Goal: Task Accomplishment & Management: Complete application form

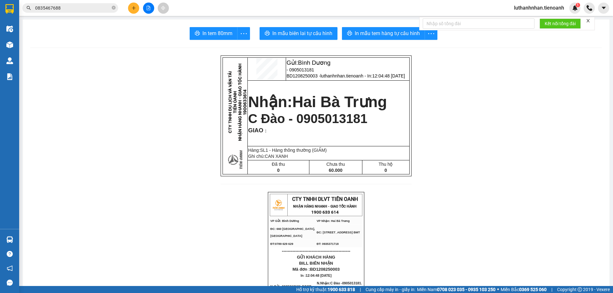
click at [69, 9] on input "0835467688" at bounding box center [72, 7] width 75 height 7
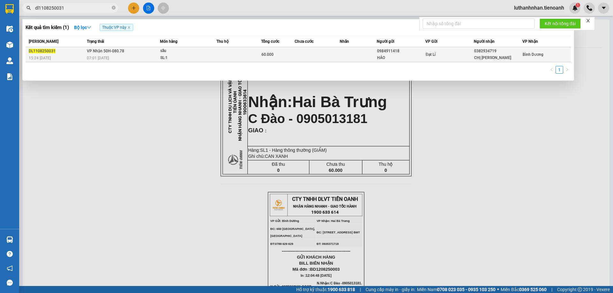
type input "dl1108250031"
click at [111, 55] on div "07:01 [DATE]" at bounding box center [123, 58] width 73 height 7
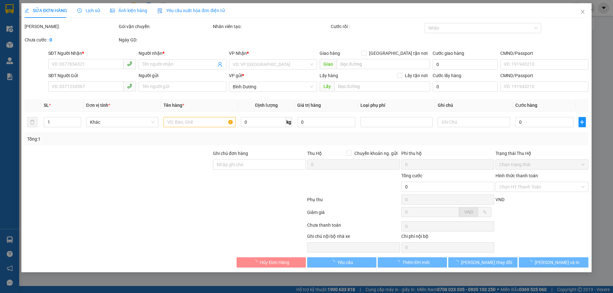
type input "0382934719"
type input "CHỊ [PERSON_NAME]"
type input "0984911418"
type input "HẢO"
type input "066077003860"
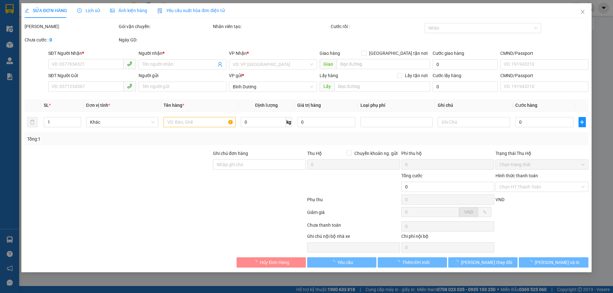
type input "60.000"
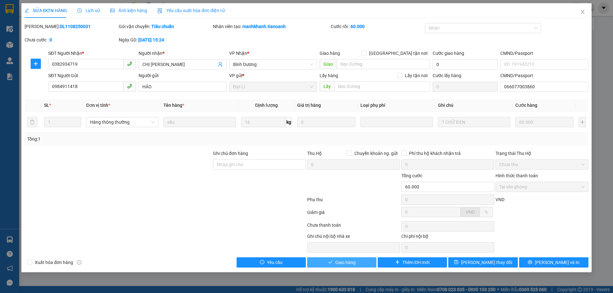
click at [351, 263] on span "Giao hàng" at bounding box center [345, 262] width 20 height 7
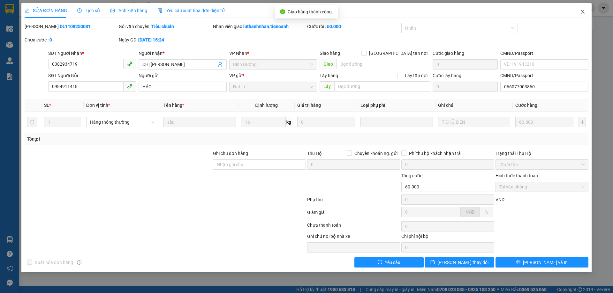
click at [584, 13] on icon "close" at bounding box center [582, 11] width 5 height 5
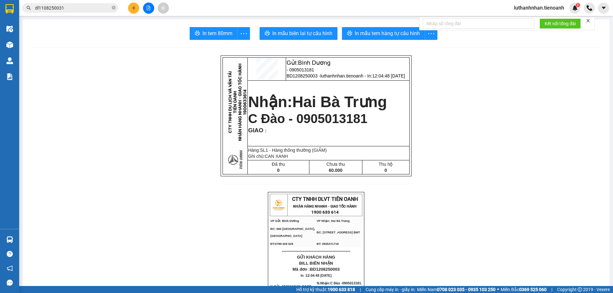
click at [127, 11] on div at bounding box center [148, 8] width 48 height 11
click at [131, 10] on button at bounding box center [133, 8] width 11 height 11
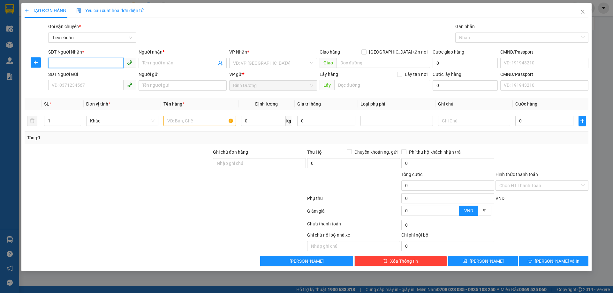
click at [83, 63] on input "SĐT Người Nhận *" at bounding box center [85, 63] width 75 height 10
type input "0984500693"
click at [90, 76] on div "0984500693 - [PERSON_NAME]" at bounding box center [92, 75] width 80 height 7
type input "[PERSON_NAME]"
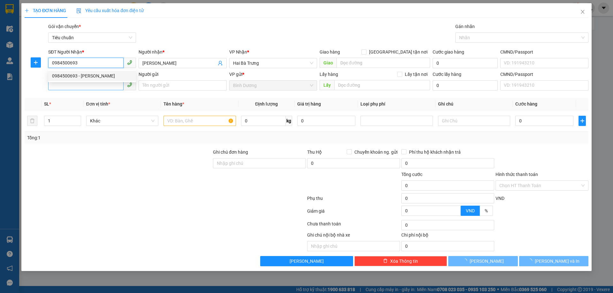
type input "70.000"
type input "0984500693"
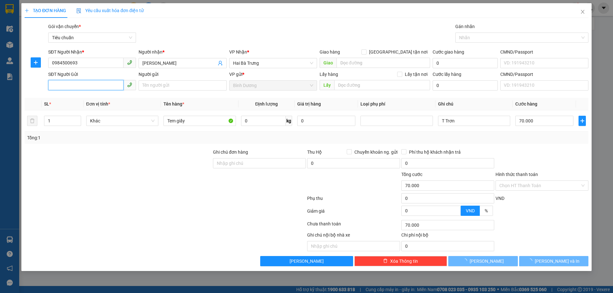
click at [93, 86] on input "SĐT Người Gửi" at bounding box center [85, 85] width 75 height 10
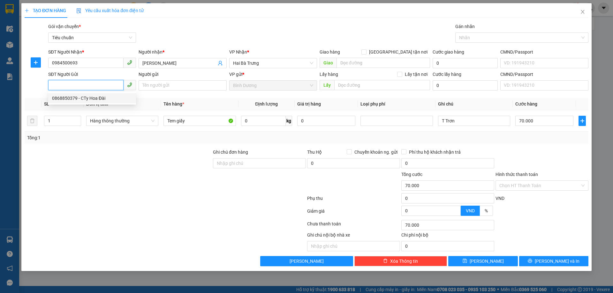
click at [97, 97] on div "0868850379 - CTy Hoa Đài" at bounding box center [92, 98] width 80 height 7
type input "0868850379"
type input "[DEMOGRAPHIC_DATA]"
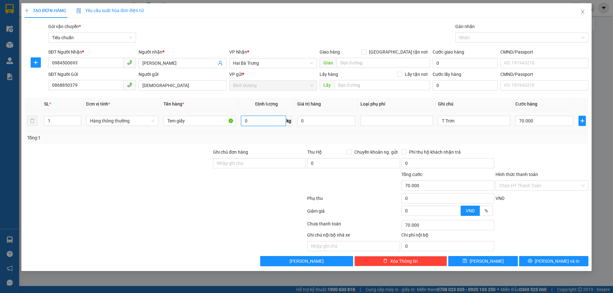
click at [259, 124] on input "0" at bounding box center [263, 121] width 45 height 10
click at [258, 123] on input "0" at bounding box center [263, 121] width 45 height 10
type input "33"
click at [282, 141] on div "Tổng: 1" at bounding box center [306, 138] width 563 height 12
click at [546, 262] on button "[PERSON_NAME] và In" at bounding box center [553, 261] width 69 height 10
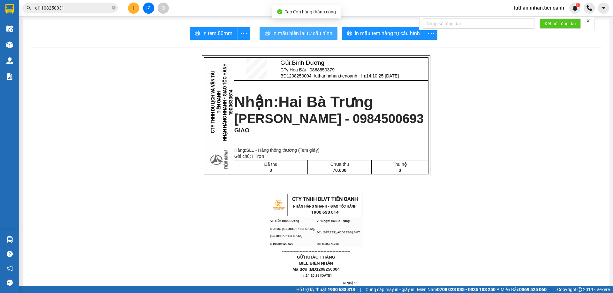
click at [317, 33] on span "In mẫu biên lai tự cấu hình" at bounding box center [302, 33] width 60 height 8
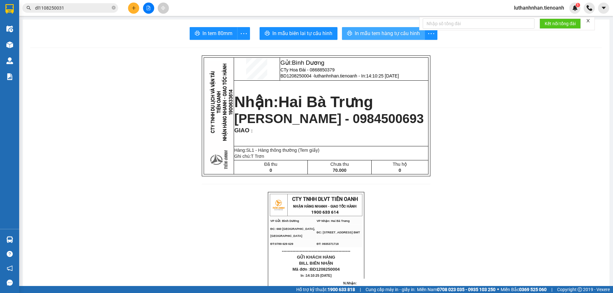
click at [390, 33] on span "In mẫu tem hàng tự cấu hình" at bounding box center [386, 33] width 65 height 8
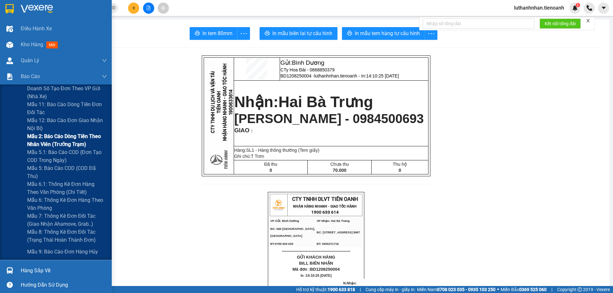
click at [76, 141] on span "Mẫu 2: Báo cáo dòng tiền theo nhân viên (Trưởng Trạm)" at bounding box center [67, 140] width 80 height 16
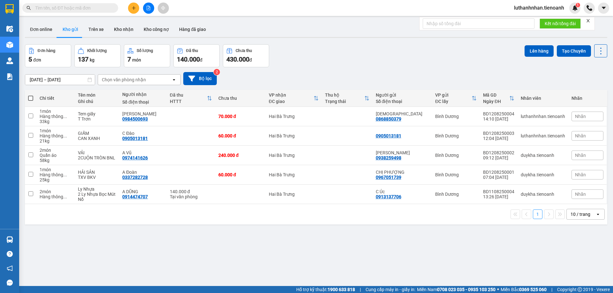
click at [62, 7] on input "text" at bounding box center [72, 7] width 75 height 7
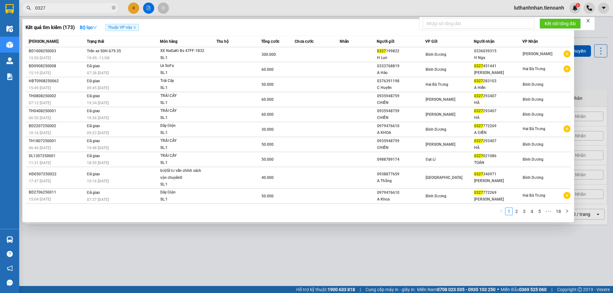
click at [46, 9] on input "0327" at bounding box center [72, 7] width 75 height 7
click at [55, 10] on input "0327" at bounding box center [72, 7] width 75 height 7
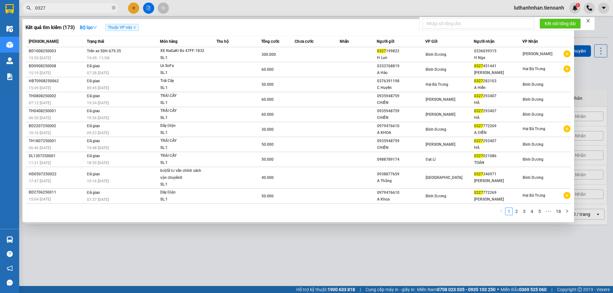
click at [55, 10] on input "0327" at bounding box center [72, 7] width 75 height 7
click at [69, 11] on input "0327" at bounding box center [72, 7] width 75 height 7
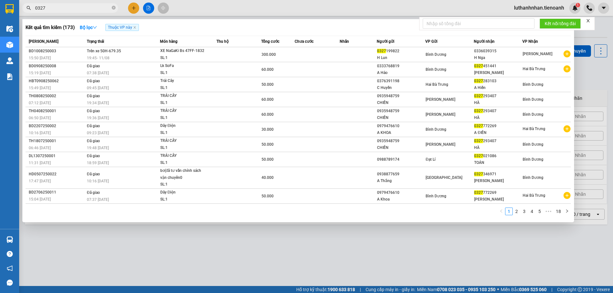
click at [69, 11] on input "0327" at bounding box center [72, 7] width 75 height 7
click at [55, 8] on input "0327" at bounding box center [72, 7] width 75 height 7
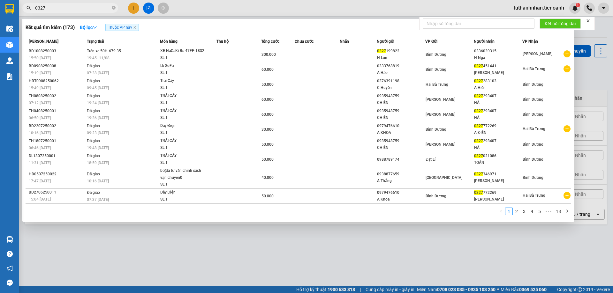
click at [56, 9] on input "0327" at bounding box center [72, 7] width 75 height 7
type input "0327"
click at [68, 8] on input "0327" at bounding box center [72, 7] width 75 height 7
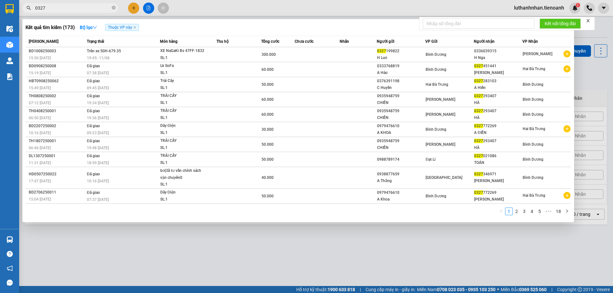
click at [68, 8] on input "0327" at bounding box center [72, 7] width 75 height 7
click at [69, 8] on input "0327" at bounding box center [72, 7] width 75 height 7
click at [132, 6] on div at bounding box center [306, 146] width 613 height 293
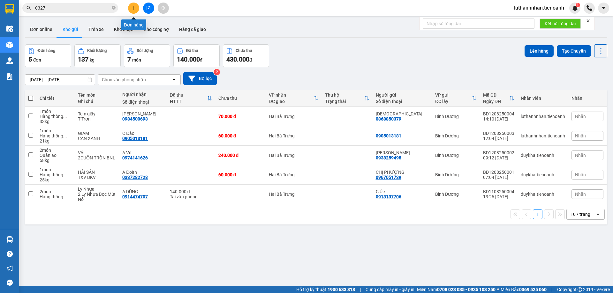
click at [132, 6] on icon "plus" at bounding box center [133, 8] width 4 height 4
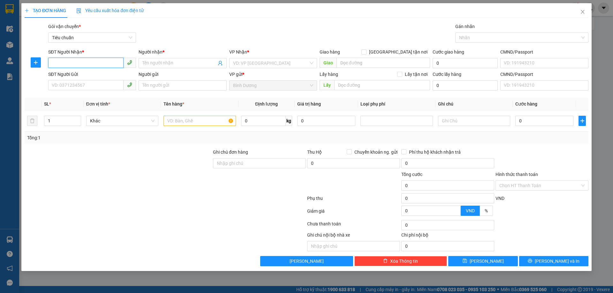
click at [80, 63] on input "SĐT Người Nhận *" at bounding box center [85, 63] width 75 height 10
click at [77, 76] on div "0772445688 - C Bích" at bounding box center [92, 75] width 80 height 7
type input "0772445688"
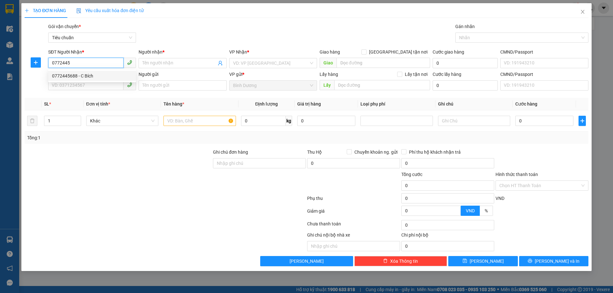
type input "C Bích"
type input "0772445688"
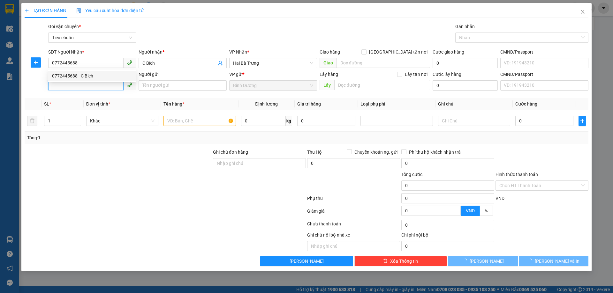
type input "180.000"
click at [81, 90] on input "SĐT Người Gửi" at bounding box center [85, 85] width 75 height 10
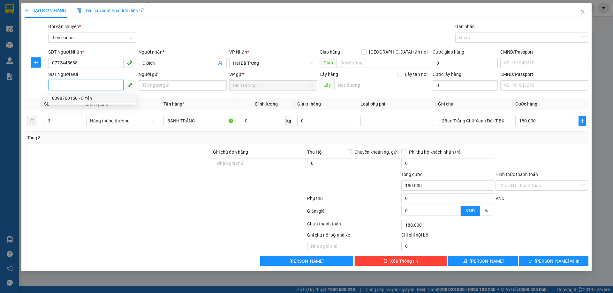
click at [83, 101] on div "0398700150 - C Yến" at bounding box center [92, 98] width 80 height 7
type input "0398700150"
type input "C Yến"
type input "4"
click at [77, 119] on icon "up" at bounding box center [77, 119] width 2 height 2
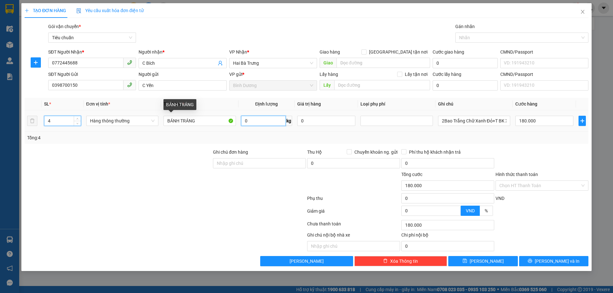
click at [272, 123] on input "0" at bounding box center [263, 121] width 45 height 10
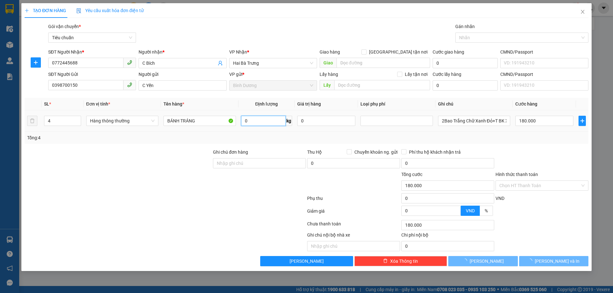
click at [272, 123] on input "0" at bounding box center [263, 121] width 45 height 10
type input "0"
click at [164, 111] on td "BÁNH TRÁNG" at bounding box center [199, 120] width 77 height 21
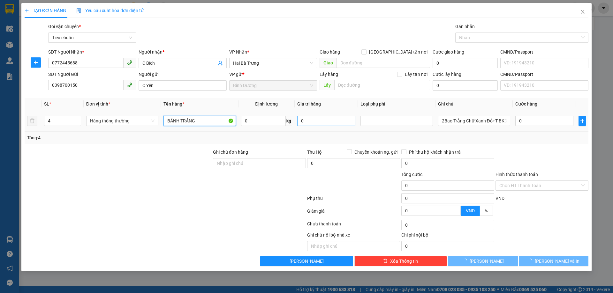
click at [179, 118] on input "BÁNH TRÁNG" at bounding box center [199, 121] width 72 height 10
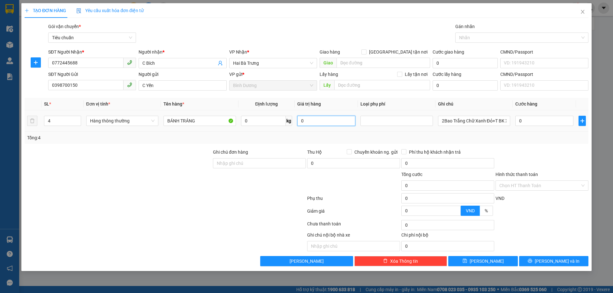
click at [330, 124] on input "0" at bounding box center [326, 121] width 58 height 10
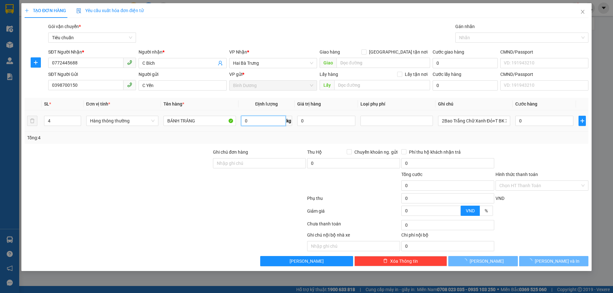
click at [268, 122] on input "0" at bounding box center [263, 121] width 45 height 10
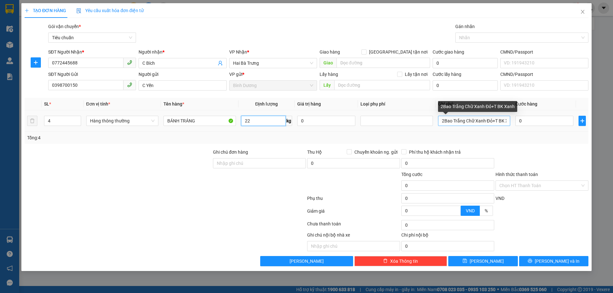
type input "22"
click at [438, 122] on input "2Bao Trắng Chữ Xanh Đỏ+T BK Xanh" at bounding box center [474, 121] width 72 height 10
type input "60.000"
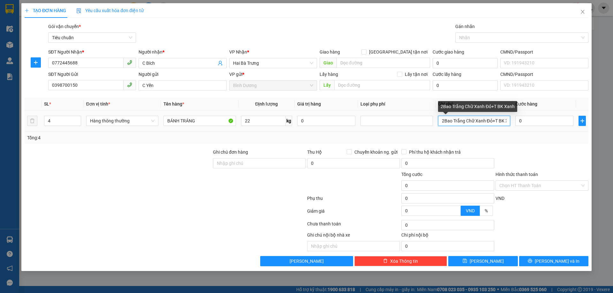
type input "60.000"
click at [446, 121] on input "2Bao Trắng Chữ Xanh Đỏ+T BK Xanh" at bounding box center [474, 121] width 72 height 10
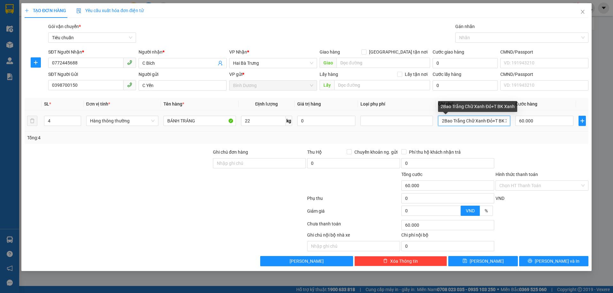
click at [446, 121] on input "2Bao Trắng Chữ Xanh Đỏ+T BK Xanh" at bounding box center [474, 121] width 72 height 10
type input "2 BAO TRẮNG CHỮ ĐEN + 2 BAO TRẮNG SỌC XANH"
click at [499, 138] on div "Tổng: 4" at bounding box center [306, 137] width 558 height 7
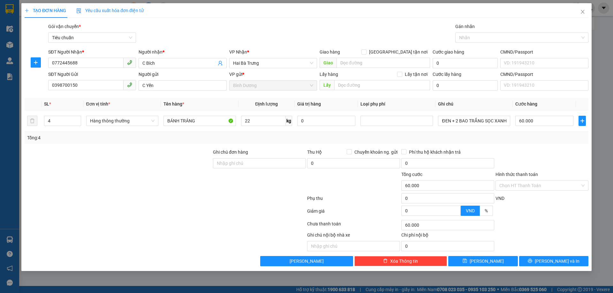
scroll to position [0, 0]
click at [522, 124] on input "60.000" at bounding box center [544, 121] width 58 height 10
click at [522, 123] on input "60.000" at bounding box center [544, 121] width 58 height 10
click at [524, 123] on input "60.000" at bounding box center [544, 121] width 58 height 10
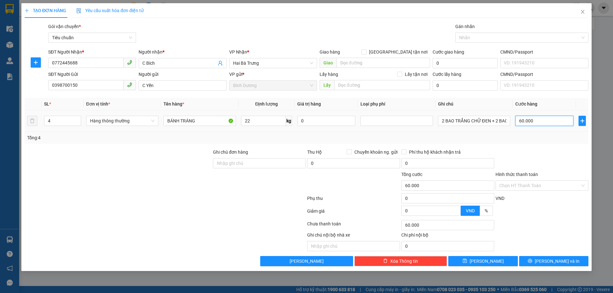
type input "2"
type input "24"
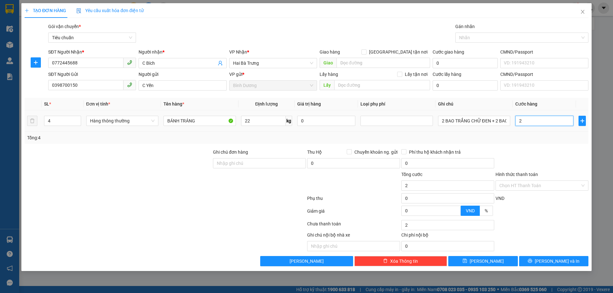
type input "24"
type input "240"
click at [528, 136] on div "Tổng: 4" at bounding box center [306, 137] width 558 height 7
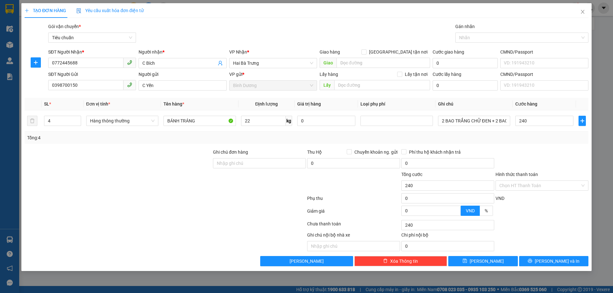
type input "240.000"
click at [546, 185] on input "Hình thức thanh toán" at bounding box center [539, 186] width 81 height 10
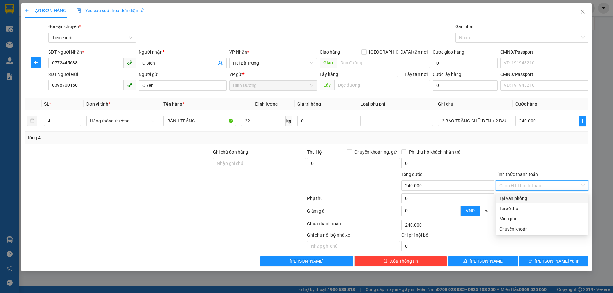
click at [528, 203] on div "Tại văn phòng" at bounding box center [541, 198] width 93 height 10
type input "0"
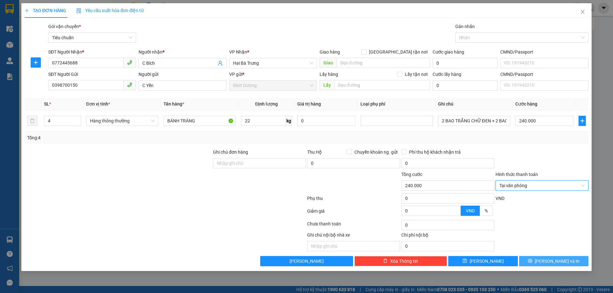
click at [537, 265] on button "[PERSON_NAME] và In" at bounding box center [553, 261] width 69 height 10
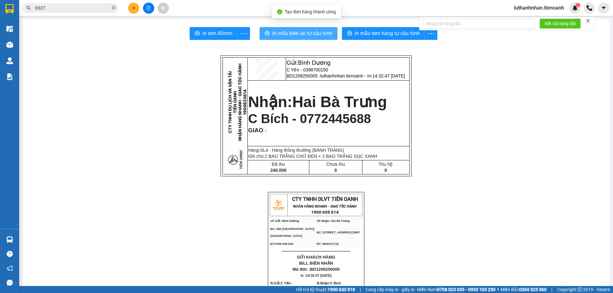
click at [307, 36] on span "In mẫu biên lai tự cấu hình" at bounding box center [302, 33] width 60 height 8
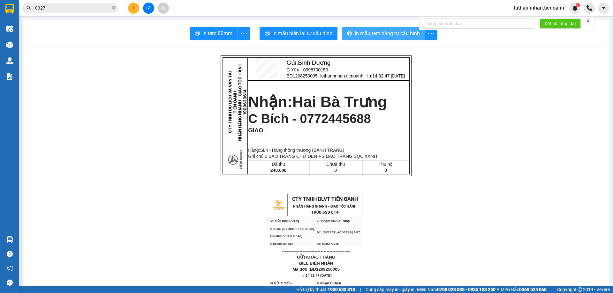
click at [391, 31] on span "In mẫu tem hàng tự cấu hình" at bounding box center [386, 33] width 65 height 8
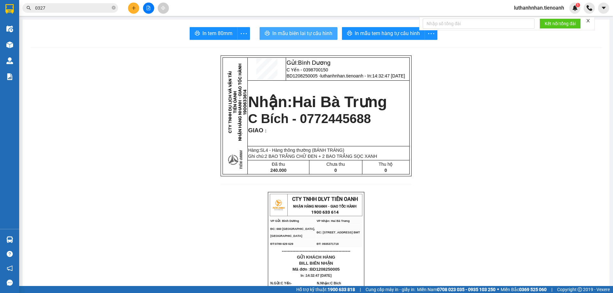
click at [299, 33] on span "In mẫu biên lai tự cấu hình" at bounding box center [302, 33] width 60 height 8
click at [115, 9] on icon "close-circle" at bounding box center [114, 8] width 4 height 4
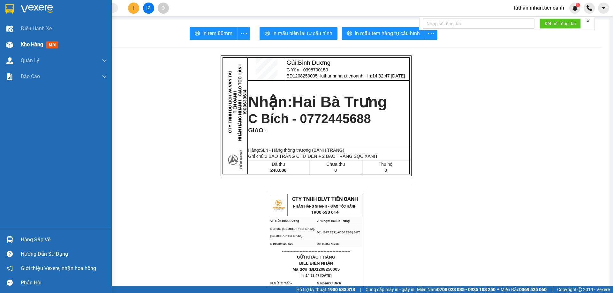
click at [27, 45] on span "Kho hàng" at bounding box center [32, 44] width 22 height 6
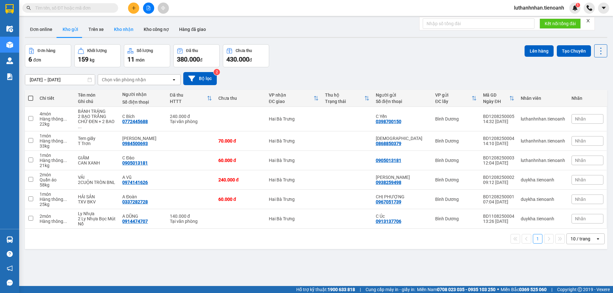
click at [124, 31] on button "Kho nhận" at bounding box center [124, 29] width 30 height 15
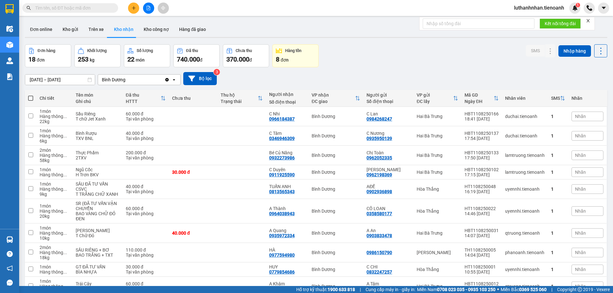
click at [401, 61] on div "Đơn hàng 18 đơn Khối lượng 253 kg Số lượng 22 món Đã thu 740.000 đ Chưa thu 370…" at bounding box center [316, 55] width 582 height 23
click at [535, 156] on icon at bounding box center [537, 155] width 4 height 4
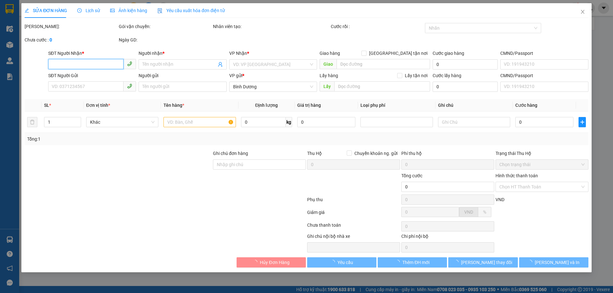
type input "0932273986"
type input "Bé Củ Năng"
type input "0962052335"
type input "Chị Toàn"
type input "200.000"
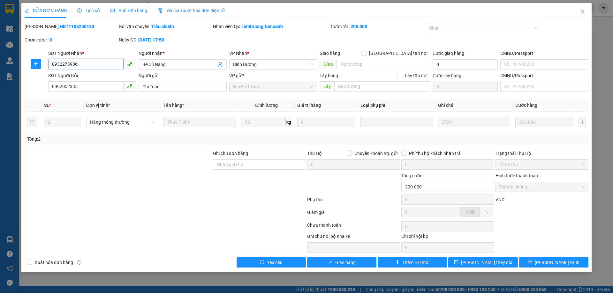
click at [80, 65] on input "0932273986" at bounding box center [85, 64] width 75 height 10
click at [83, 64] on input "0932273986" at bounding box center [85, 64] width 75 height 10
click at [52, 63] on input "0932273986" at bounding box center [85, 64] width 75 height 10
click at [61, 63] on input "0932273986" at bounding box center [85, 64] width 75 height 10
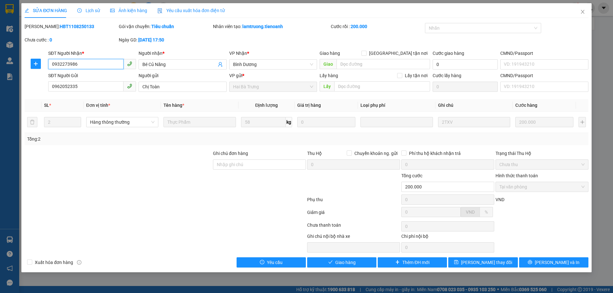
click at [53, 64] on input "0932273986" at bounding box center [85, 64] width 75 height 10
click at [59, 64] on input "0932273986" at bounding box center [85, 64] width 75 height 10
click at [68, 63] on input "0932273986" at bounding box center [85, 64] width 75 height 10
click at [74, 63] on input "0932273986" at bounding box center [85, 64] width 75 height 10
click at [81, 63] on input "0932273986" at bounding box center [85, 64] width 75 height 10
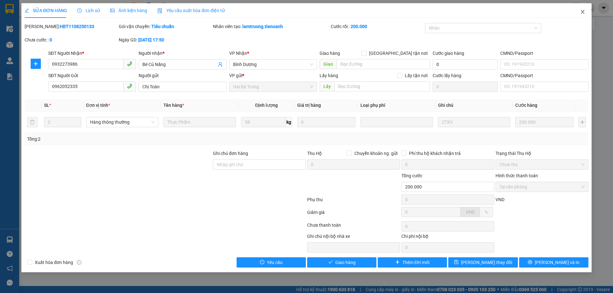
click at [582, 14] on icon "close" at bounding box center [582, 11] width 5 height 5
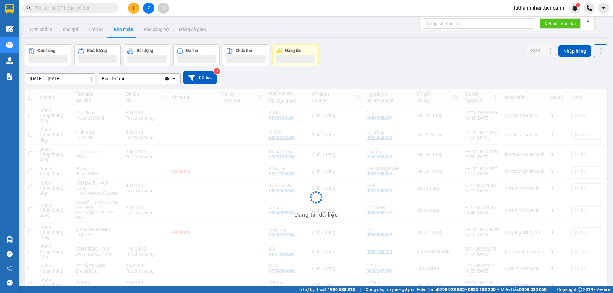
click at [80, 9] on input "text" at bounding box center [72, 7] width 75 height 7
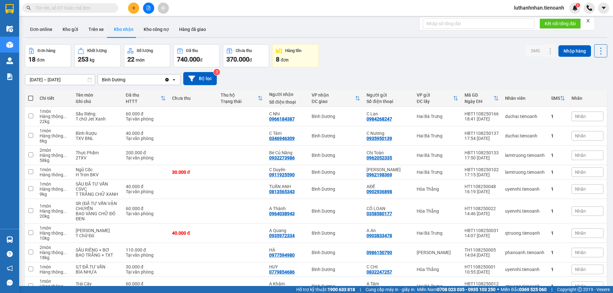
click at [80, 9] on input "text" at bounding box center [72, 7] width 75 height 7
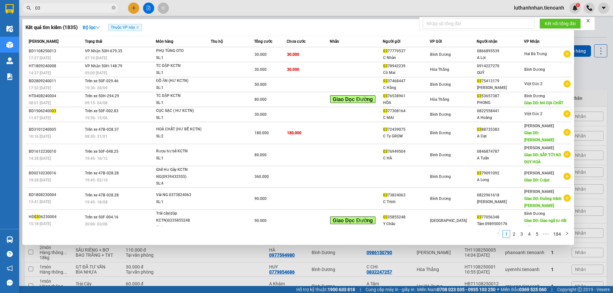
click at [71, 5] on input "03" at bounding box center [72, 7] width 75 height 7
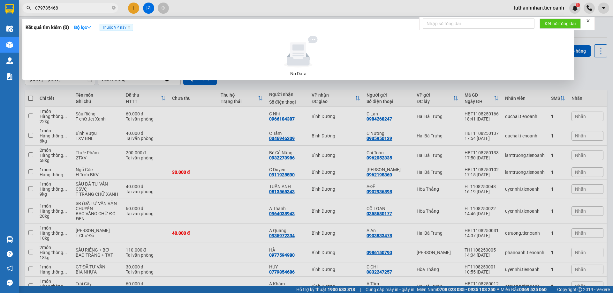
type input "0797854686"
click at [71, 5] on input "0797854686" at bounding box center [72, 7] width 75 height 7
click at [114, 7] on icon "close-circle" at bounding box center [114, 8] width 4 height 4
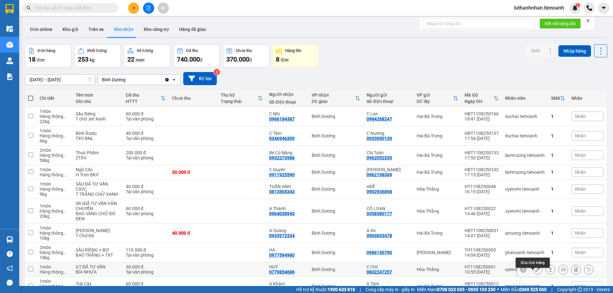
click at [535, 267] on icon at bounding box center [537, 269] width 4 height 4
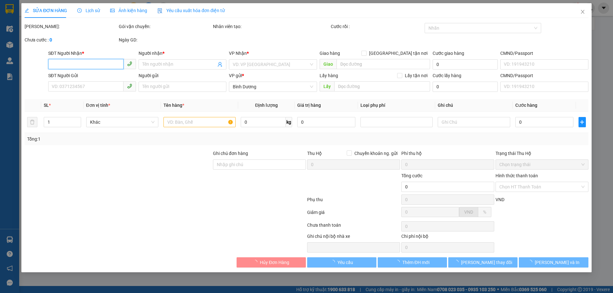
type input "0779854686"
type input "HUY"
type input "0832247257"
type input "C CHI"
type input "Số Đúng 0797854686"
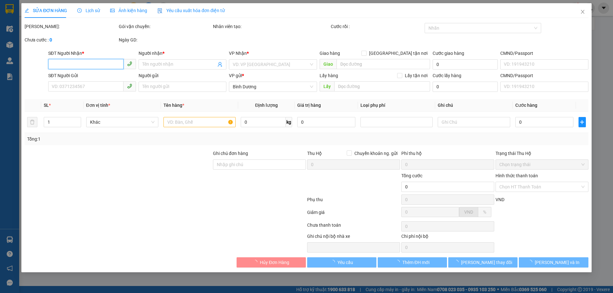
type input "30.000"
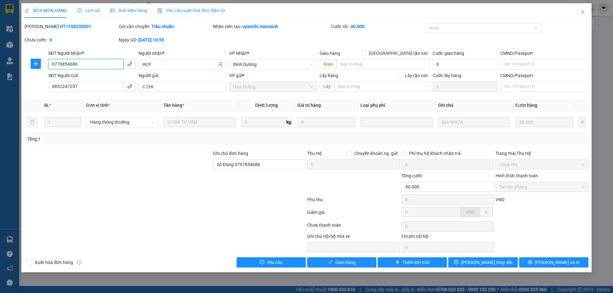
click at [61, 62] on input "0779854686" at bounding box center [85, 64] width 75 height 10
type input "0797854686"
click at [505, 263] on button "[PERSON_NAME] thay đổi" at bounding box center [482, 262] width 69 height 10
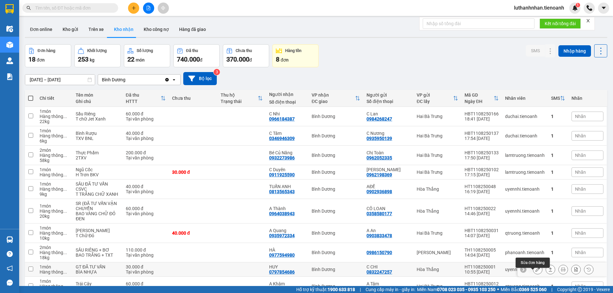
click at [535, 267] on icon at bounding box center [537, 269] width 4 height 4
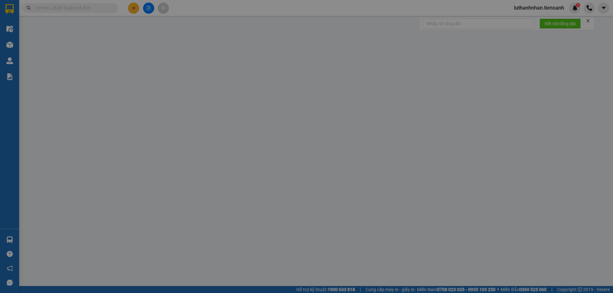
type input "0797854686"
type input "HUY"
type input "0832247257"
type input "C CHI"
type input "Số Đúng 0797854686"
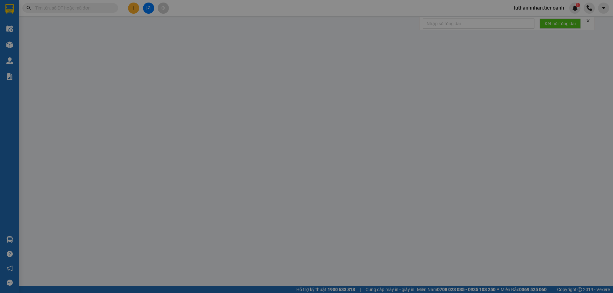
type input "30.000"
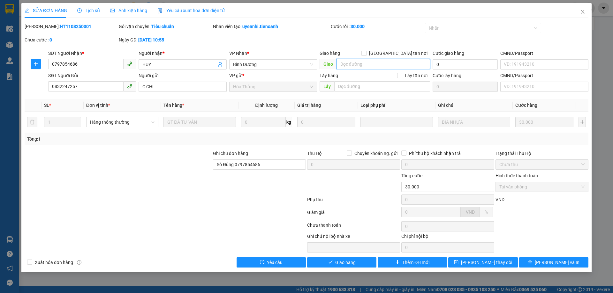
click at [376, 64] on input "search" at bounding box center [382, 64] width 93 height 10
click at [382, 63] on input "search" at bounding box center [382, 64] width 93 height 10
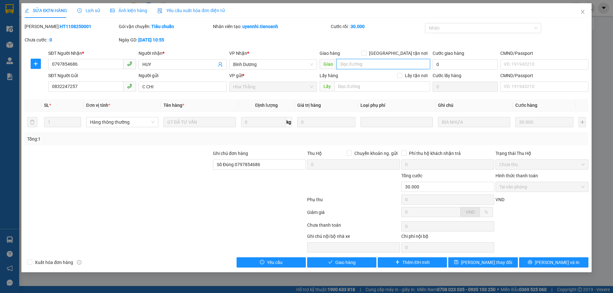
click at [382, 63] on input "search" at bounding box center [382, 64] width 93 height 10
click at [375, 64] on input "search" at bounding box center [382, 64] width 93 height 10
click at [539, 263] on button "[PERSON_NAME] và In" at bounding box center [553, 262] width 69 height 10
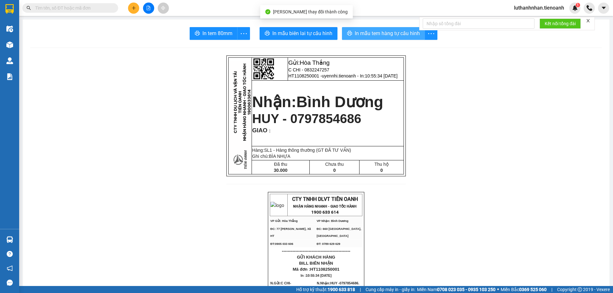
click at [383, 38] on button "In mẫu tem hàng tự cấu hình" at bounding box center [383, 33] width 83 height 13
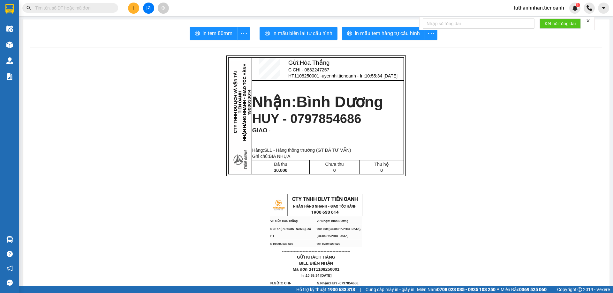
click at [43, 8] on input "text" at bounding box center [72, 7] width 75 height 7
